Goal: Use online tool/utility: Utilize a website feature to perform a specific function

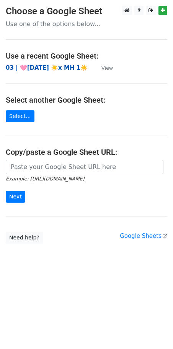
click at [45, 70] on strong "03 | 🩷JUL 23 ☀️x MH 1☀️" at bounding box center [47, 67] width 82 height 7
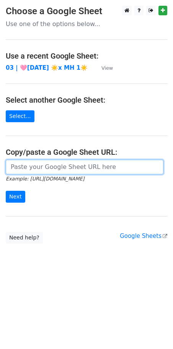
click at [53, 160] on input "url" at bounding box center [85, 167] width 158 height 15
paste input "https://docs.google.com/spreadsheets/d/1HiNwOlGD8KGgpbgoNKTeClNPDq8eYBz7ZAGoLYd…"
type input "https://docs.google.com/spreadsheets/d/1HiNwOlGD8KGgpbgoNKTeClNPDq8eYBz7ZAGoLYd…"
click at [6, 191] on input "Next" at bounding box center [16, 197] width 20 height 12
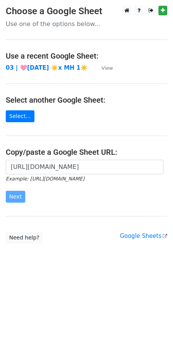
scroll to position [0, 0]
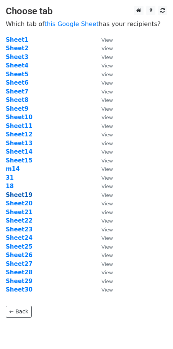
click at [26, 194] on strong "Sheet19" at bounding box center [19, 194] width 27 height 7
click at [24, 196] on strong "Sheet19" at bounding box center [19, 194] width 27 height 7
